Goal: Task Accomplishment & Management: Use online tool/utility

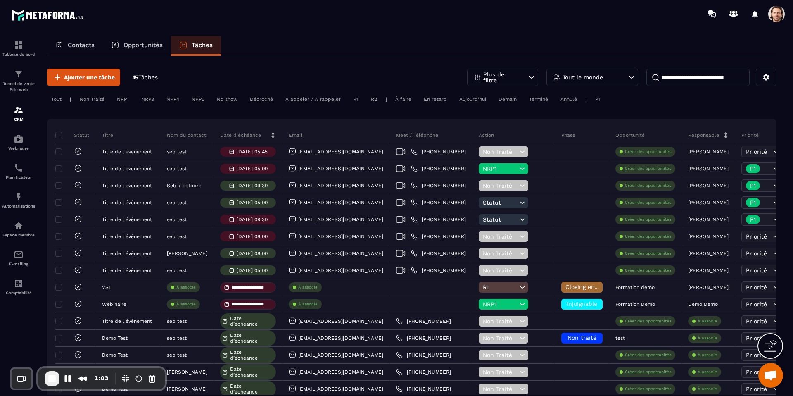
click at [101, 99] on div "Non Traité" at bounding box center [92, 99] width 33 height 10
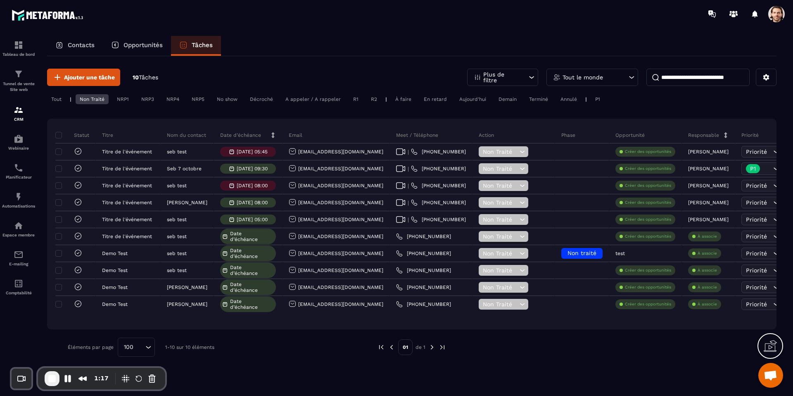
click at [96, 99] on div "Non Traité" at bounding box center [92, 99] width 33 height 10
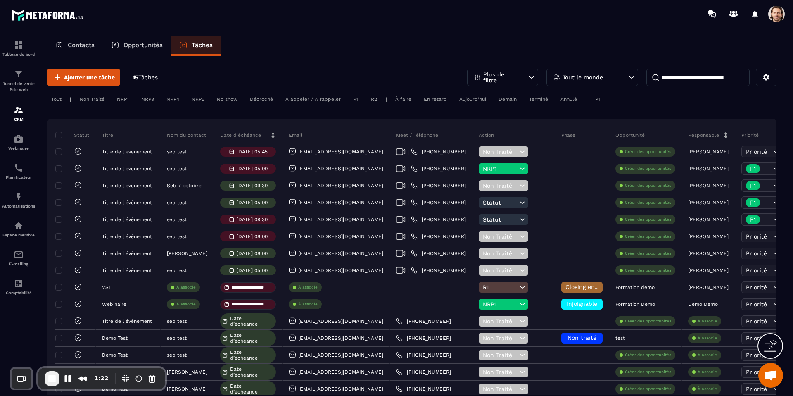
click at [102, 99] on div "Non Traité" at bounding box center [92, 99] width 33 height 10
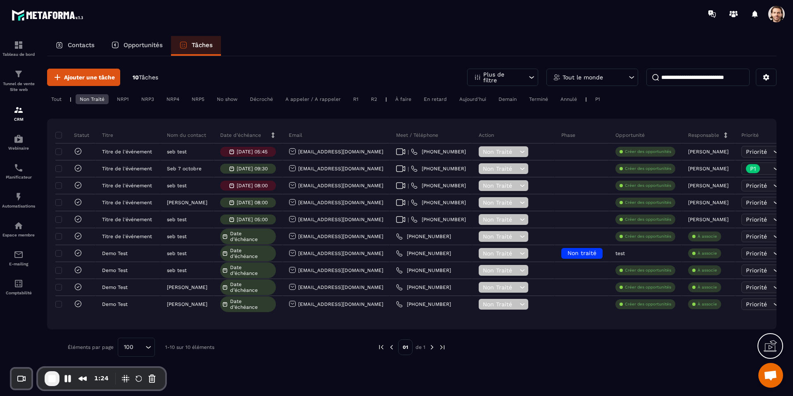
click at [405, 95] on div "À faire" at bounding box center [403, 99] width 24 height 10
